Goal: Task Accomplishment & Management: Use online tool/utility

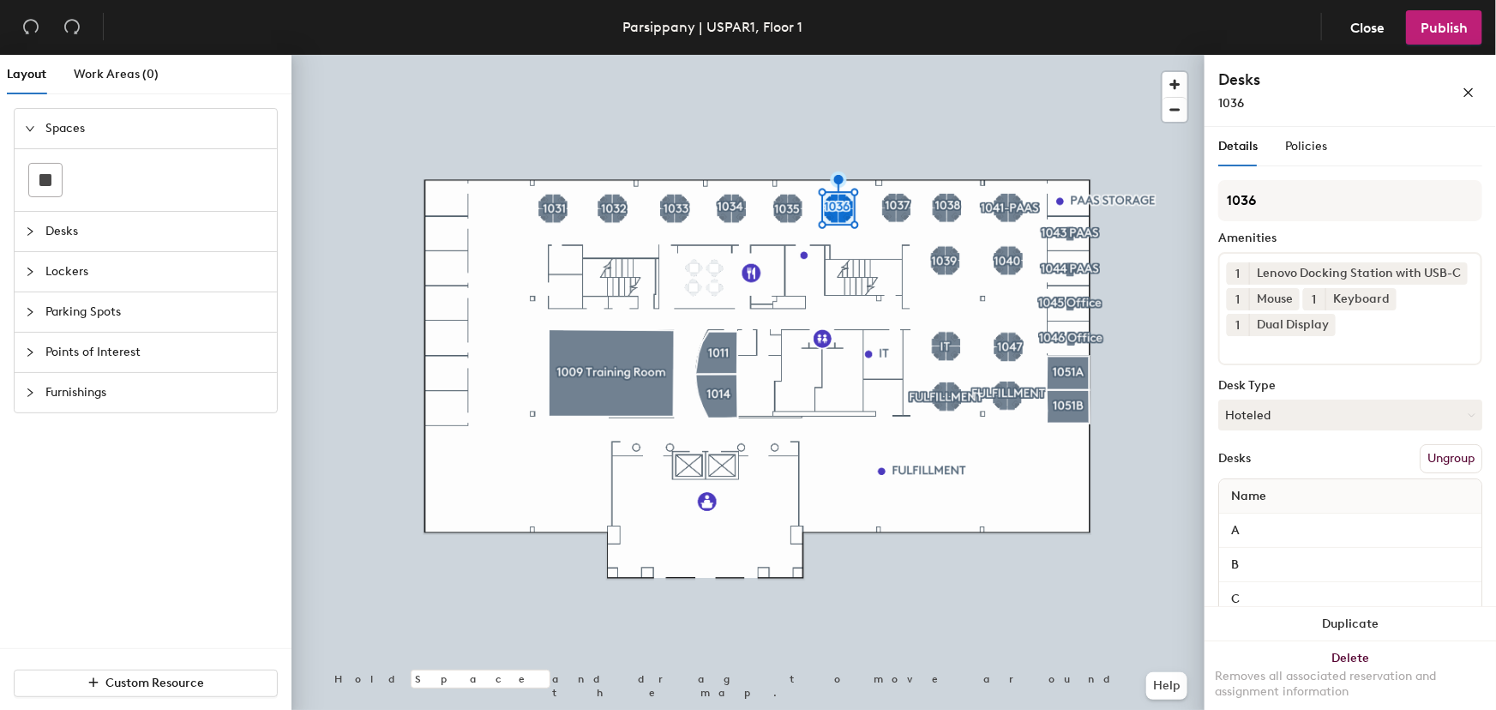
click at [898, 55] on div at bounding box center [748, 55] width 913 height 0
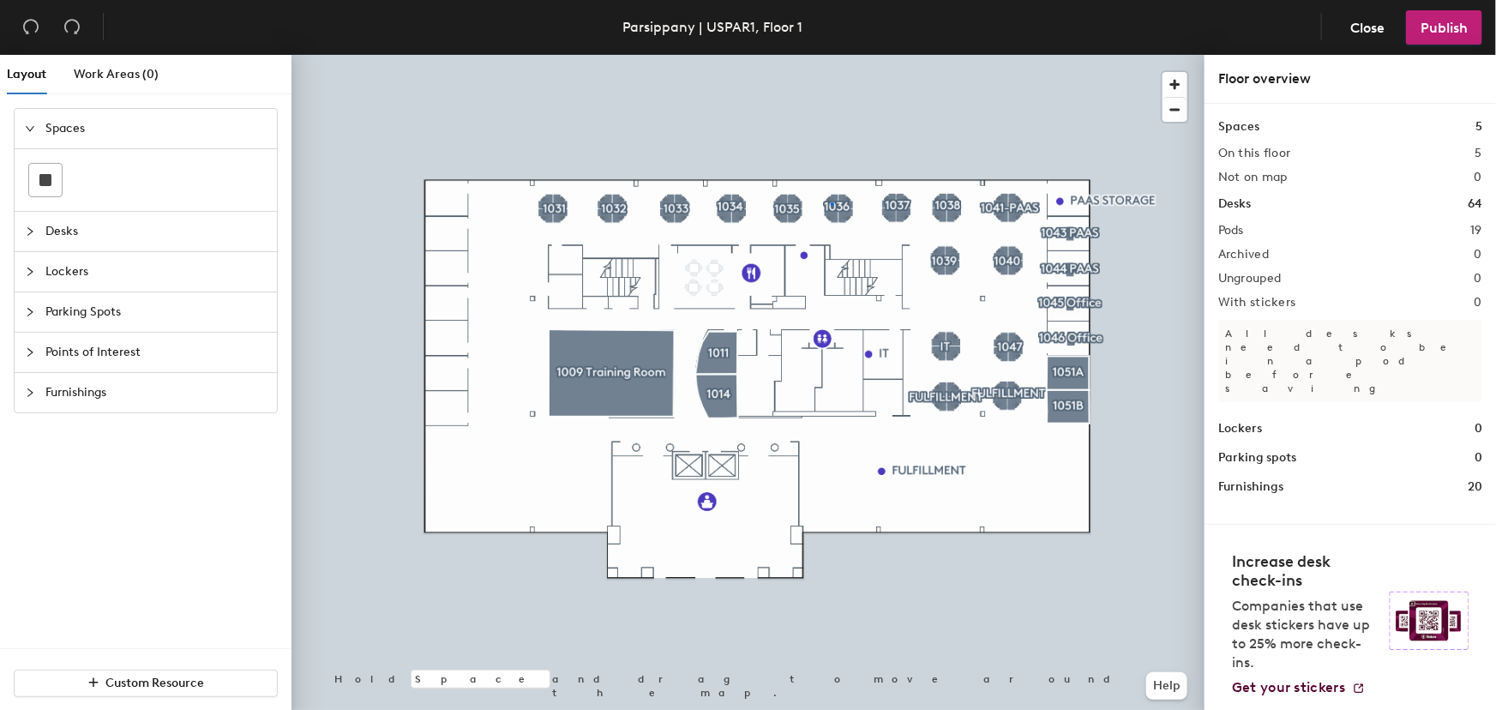
click at [831, 55] on div at bounding box center [748, 55] width 913 height 0
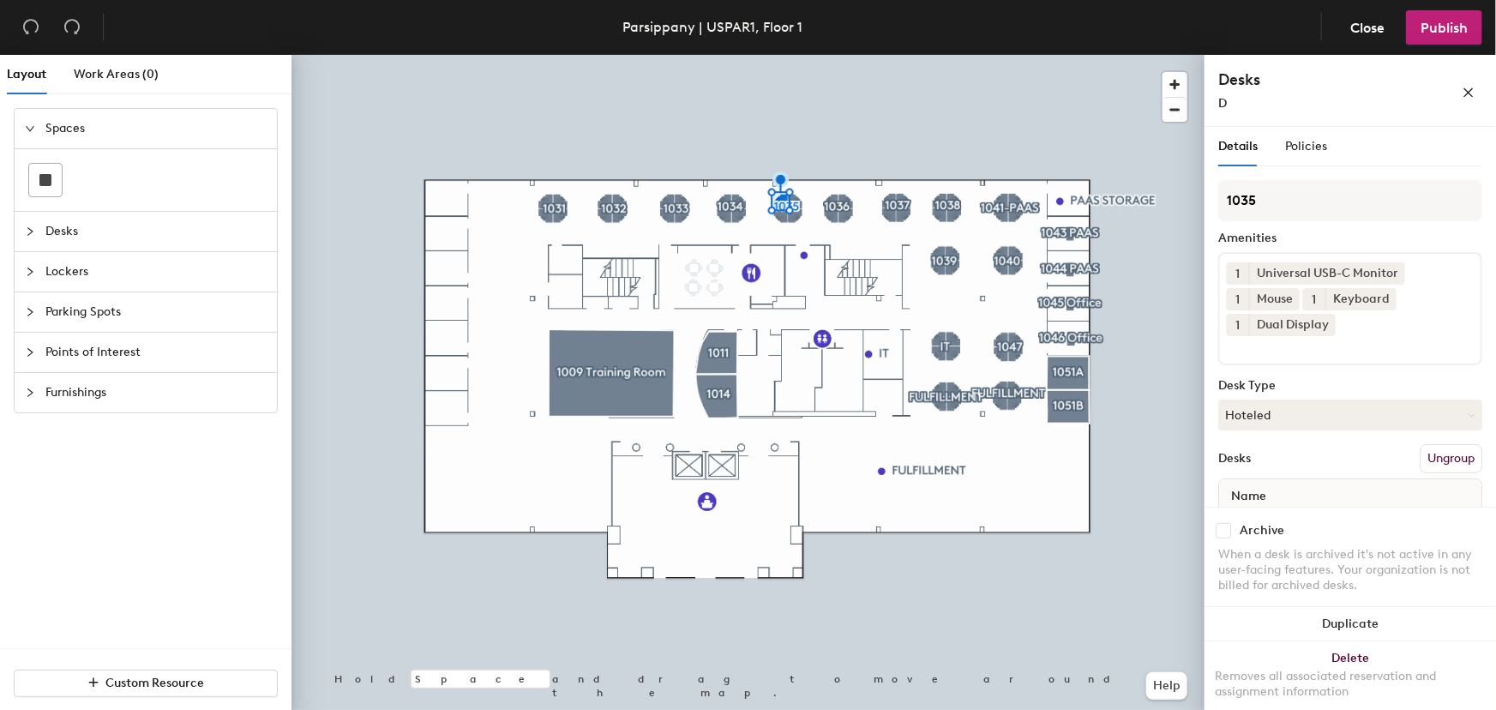
click at [1240, 270] on span "1" at bounding box center [1239, 274] width 4 height 18
click at [1240, 270] on div "1" at bounding box center [1238, 273] width 22 height 22
click at [1317, 266] on div "Universal USB-C Monitor" at bounding box center [1327, 273] width 156 height 22
click at [1394, 270] on icon at bounding box center [1396, 272] width 7 height 7
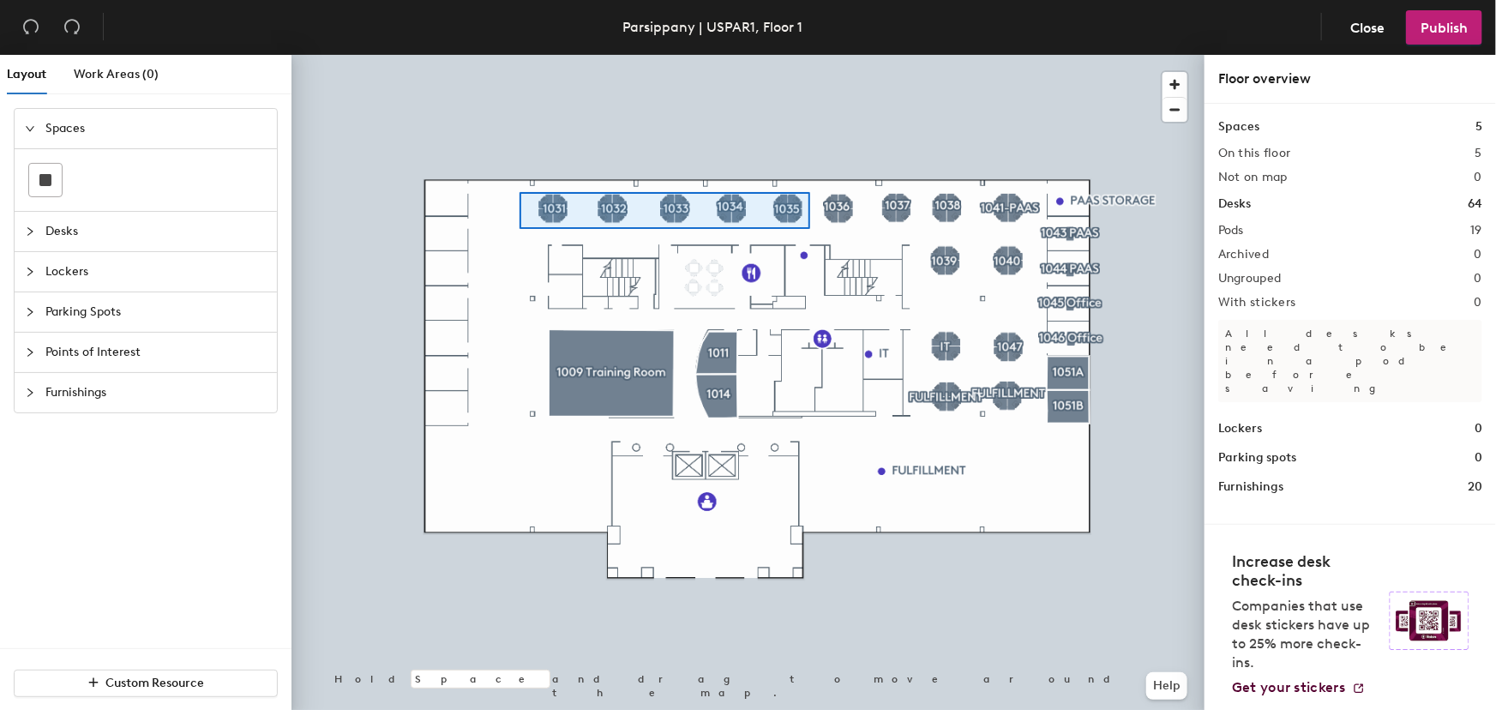
click at [520, 55] on div at bounding box center [748, 55] width 913 height 0
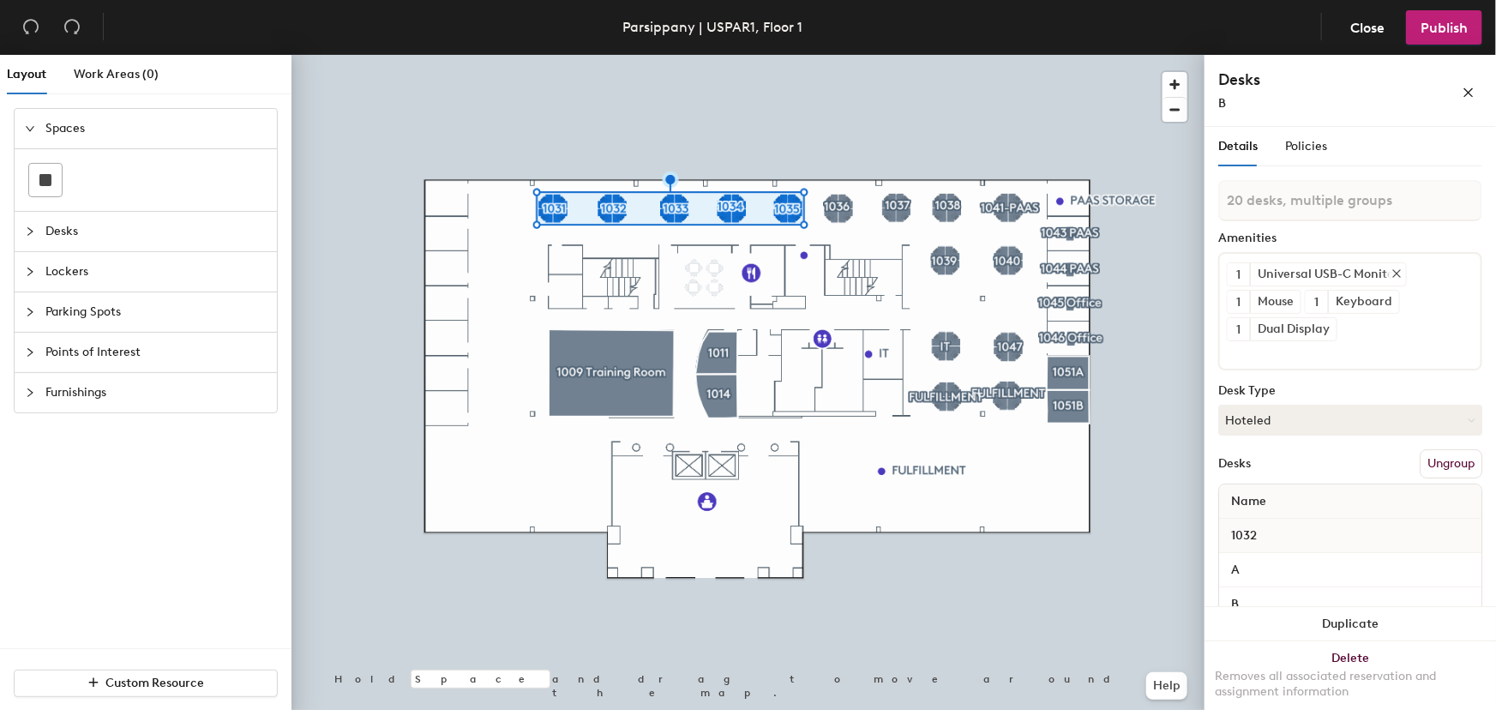
click at [1399, 270] on icon at bounding box center [1397, 273] width 7 height 7
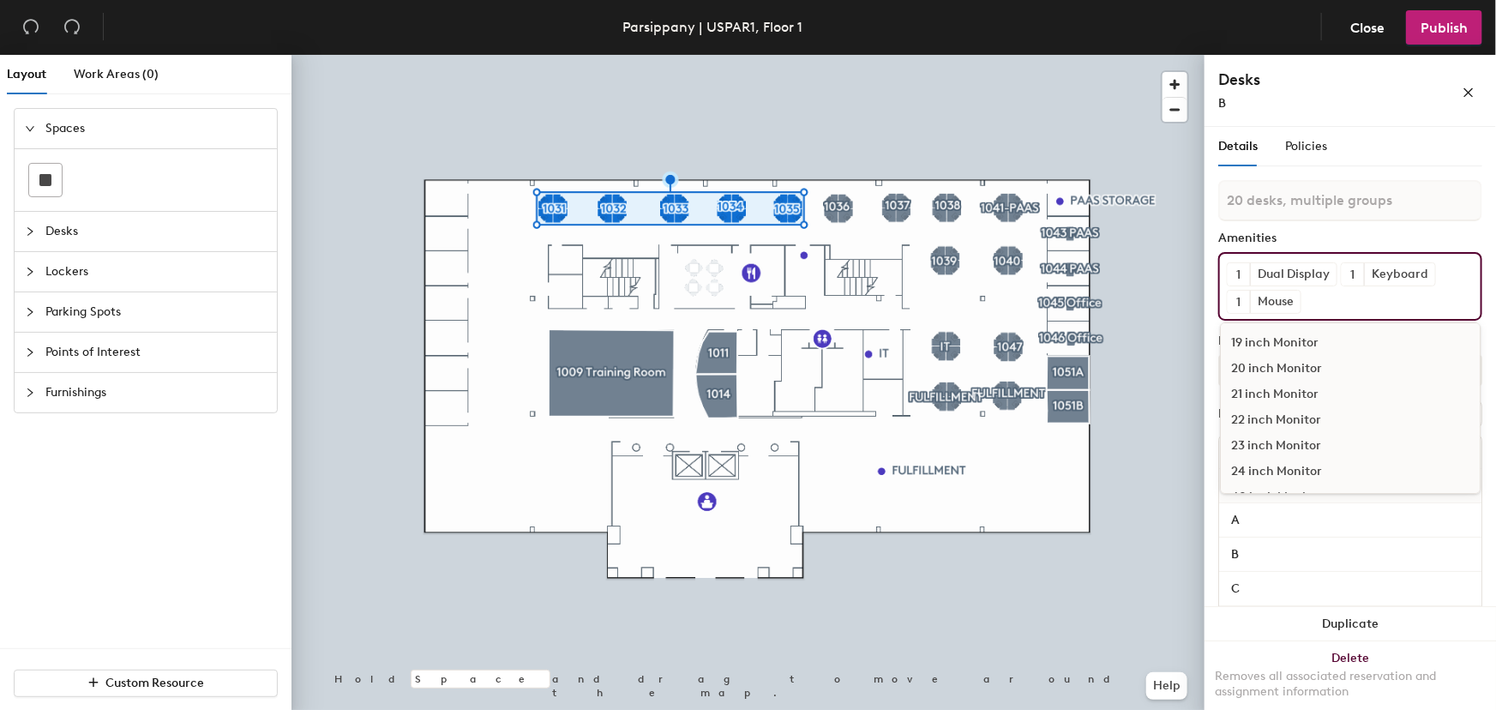
click at [1365, 301] on div "1 Dual Display 1 Keyboard 1 Mouse 19 inch Monitor 20 inch Monitor 21 inch Monit…" at bounding box center [1351, 286] width 264 height 69
type input "dockin"
click at [1312, 419] on div "Lenovo Docking Station with USB-C" at bounding box center [1350, 420] width 259 height 26
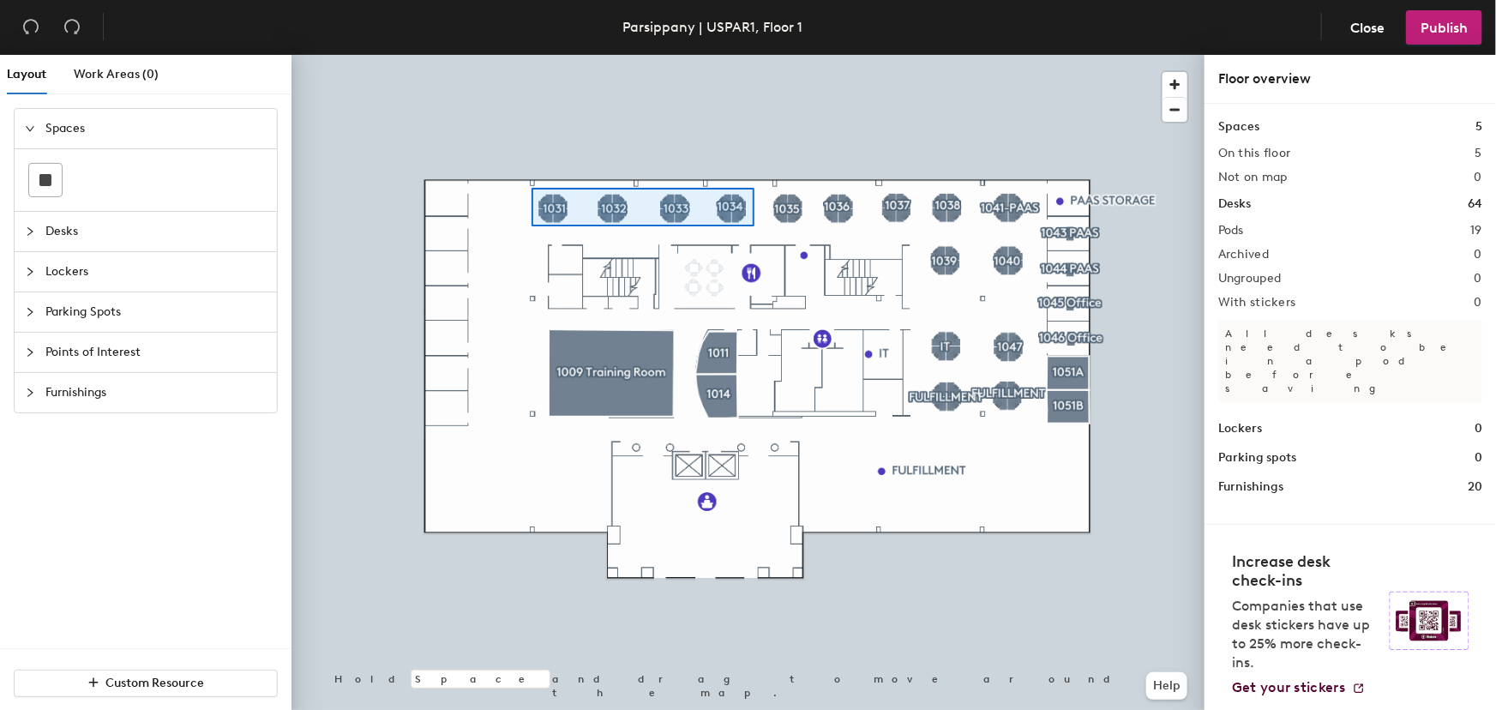
click at [533, 55] on div at bounding box center [748, 55] width 913 height 0
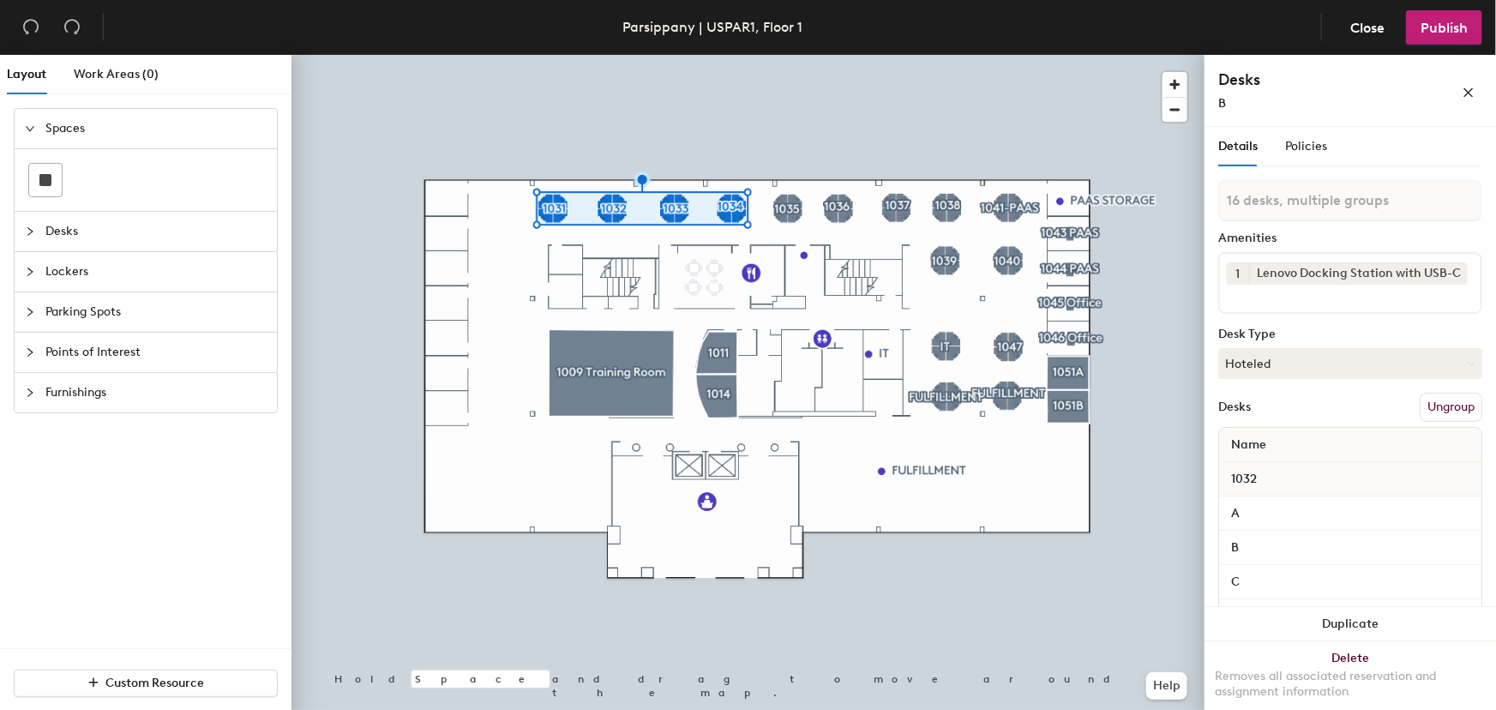
click at [1333, 302] on input at bounding box center [1304, 295] width 154 height 21
type input "dual"
click at [1291, 341] on div "Dual Display" at bounding box center [1350, 336] width 259 height 26
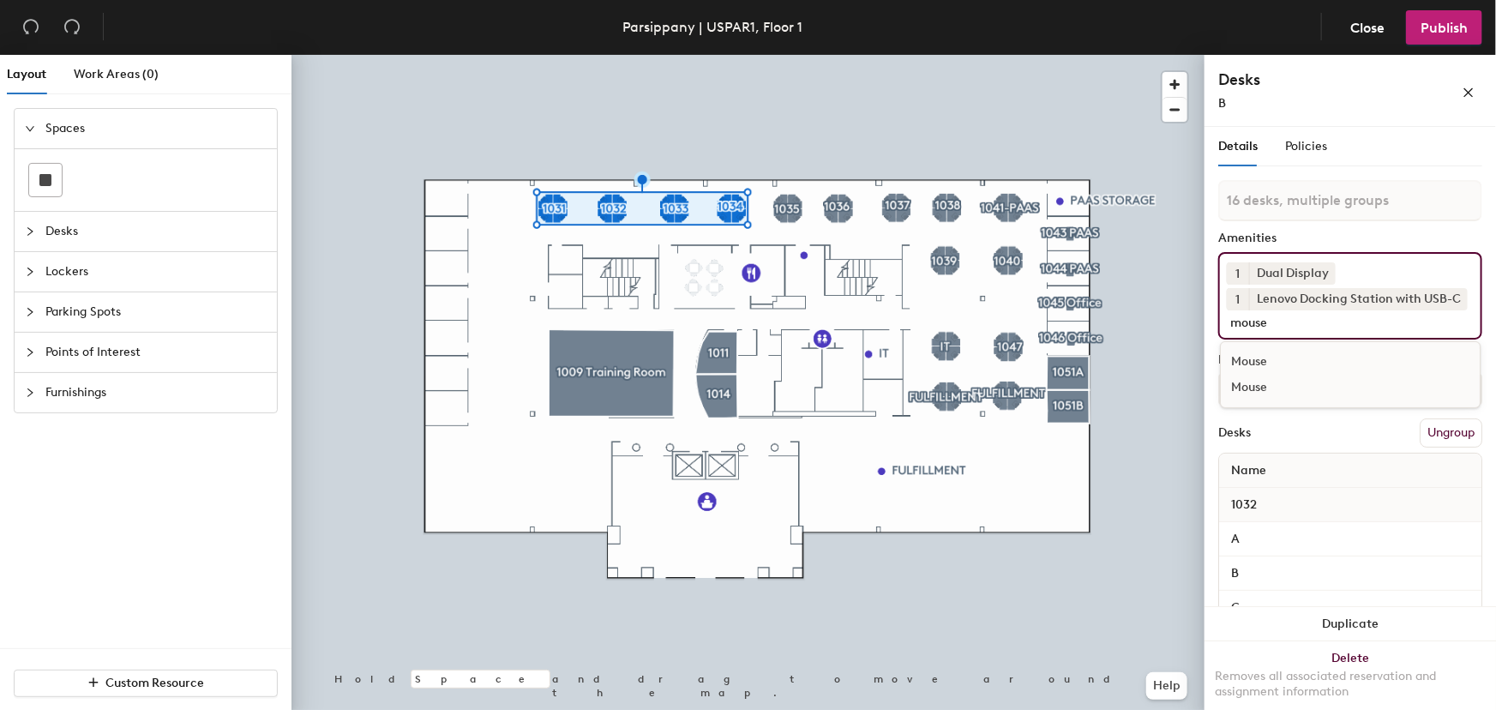
type input "mouse"
click at [1269, 359] on div "Mouse" at bounding box center [1350, 362] width 259 height 26
type input "key"
drag, startPoint x: 1286, startPoint y: 364, endPoint x: 1261, endPoint y: 369, distance: 26.1
click at [1286, 364] on div "Keyboard" at bounding box center [1350, 362] width 259 height 26
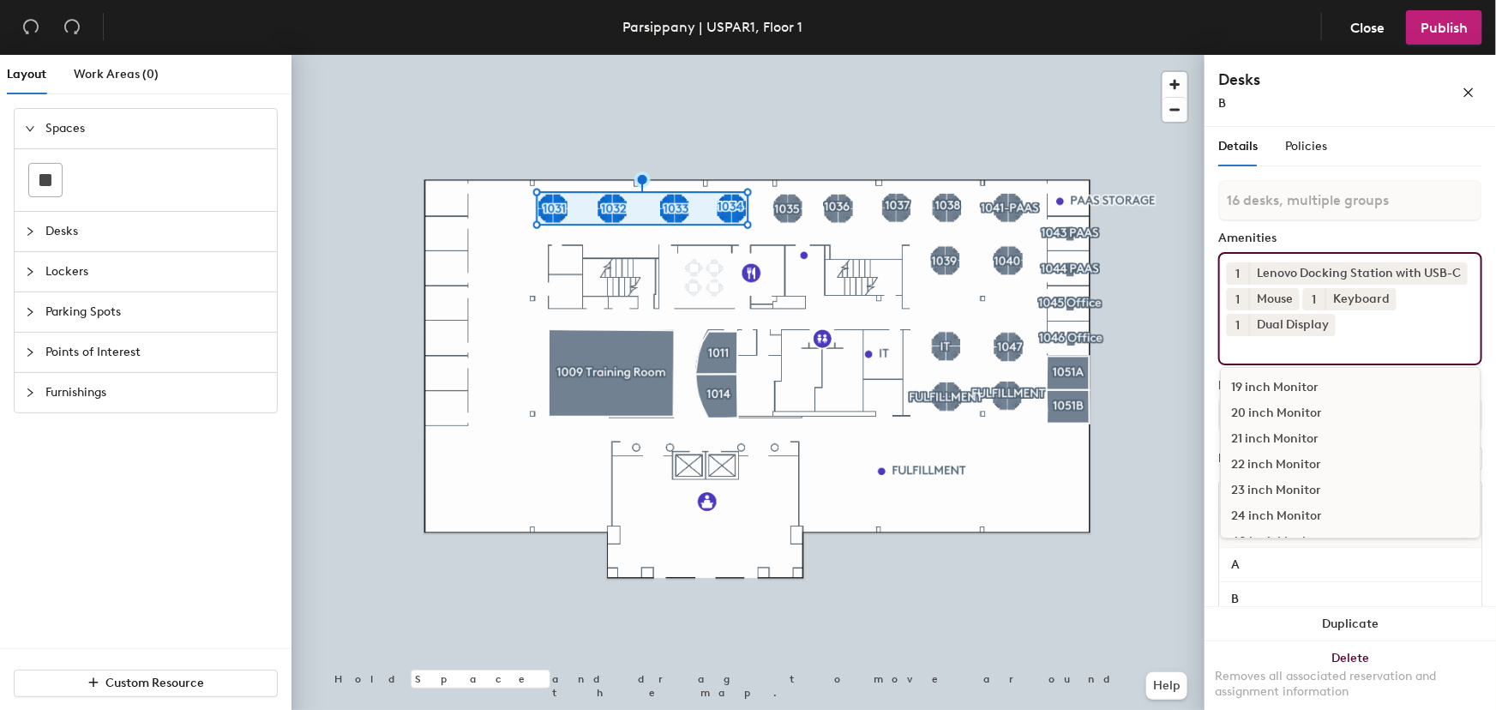
click at [1186, 55] on div at bounding box center [748, 55] width 913 height 0
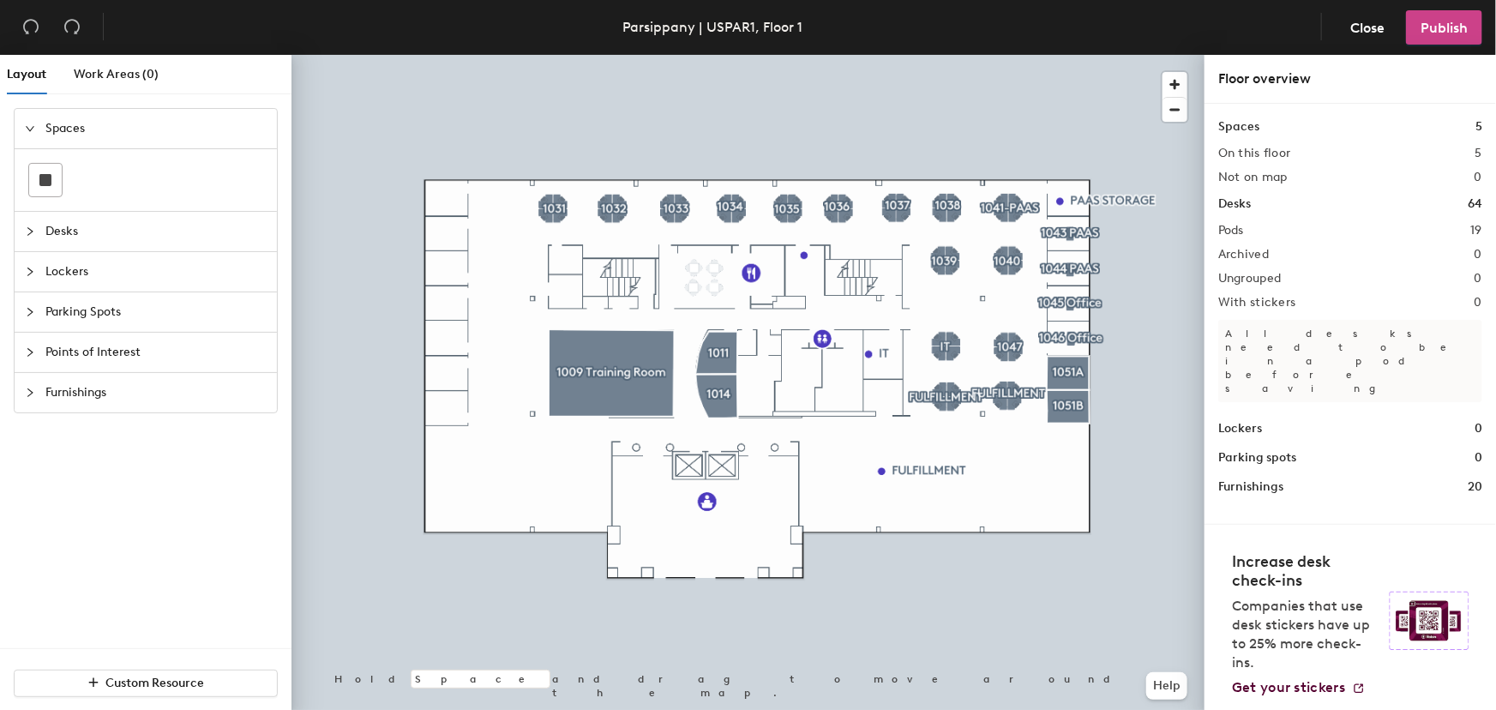
click at [1433, 30] on span "Publish" at bounding box center [1444, 28] width 47 height 16
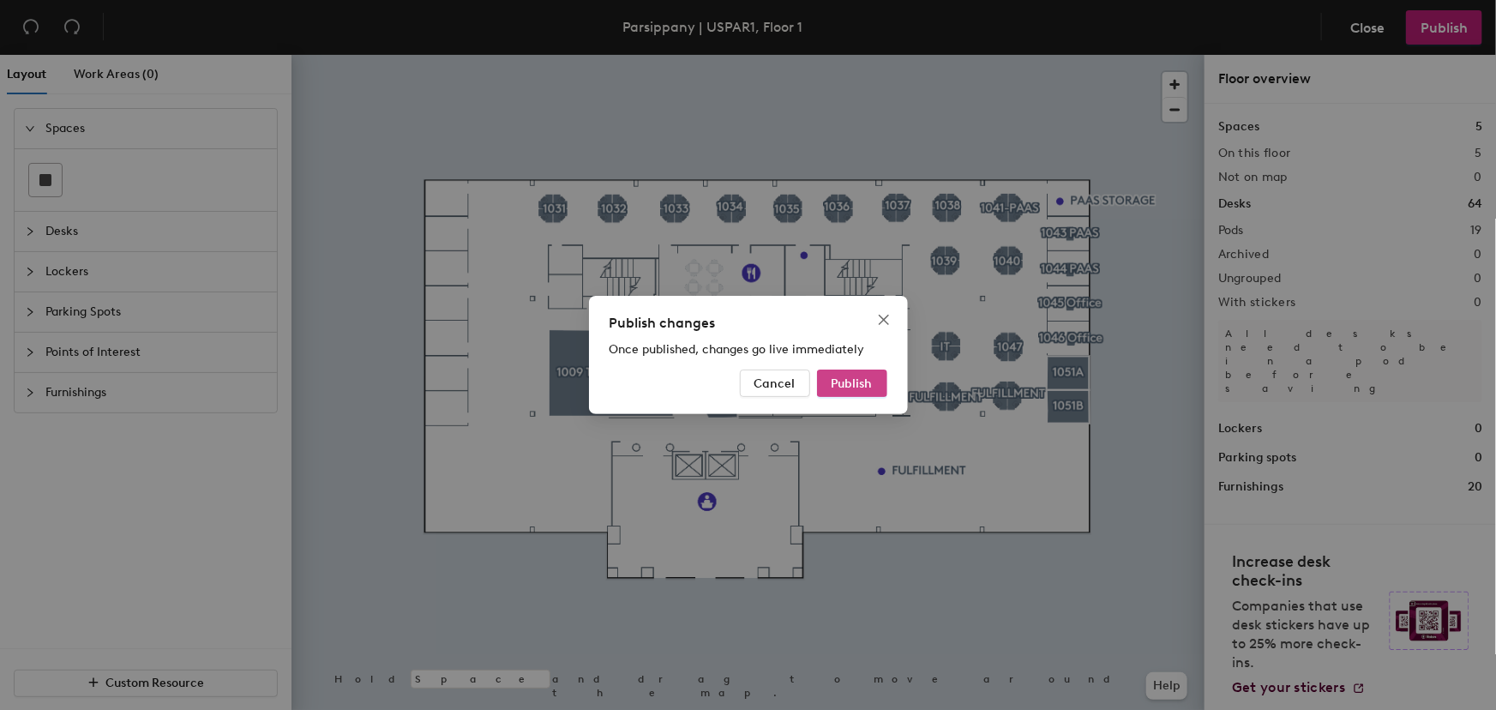
click at [858, 387] on span "Publish" at bounding box center [852, 383] width 41 height 15
